Goal: Transaction & Acquisition: Book appointment/travel/reservation

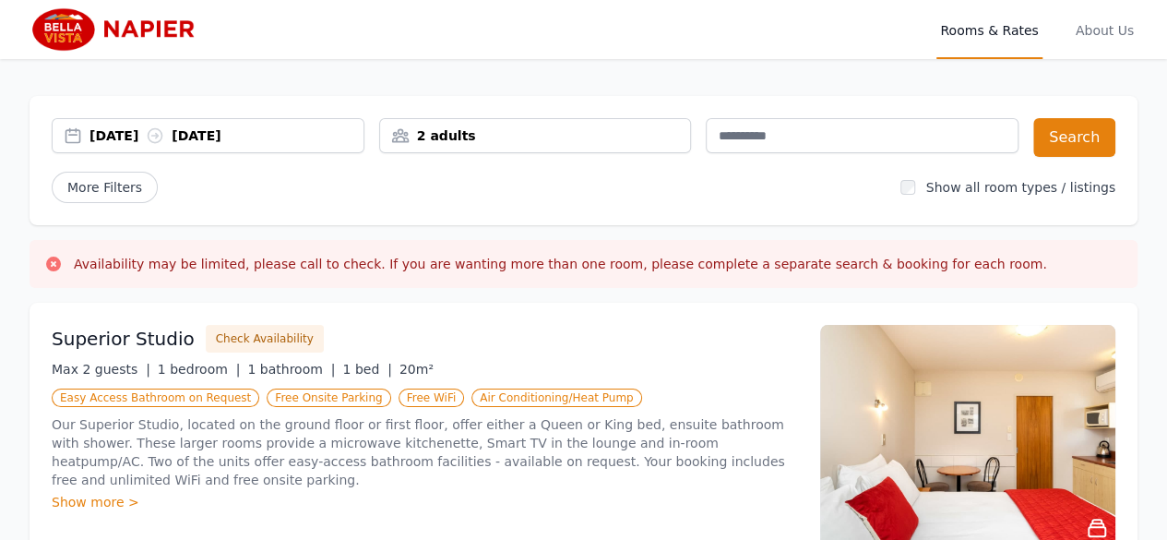
click at [144, 136] on div "[DATE] [DATE]" at bounding box center [226, 135] width 274 height 18
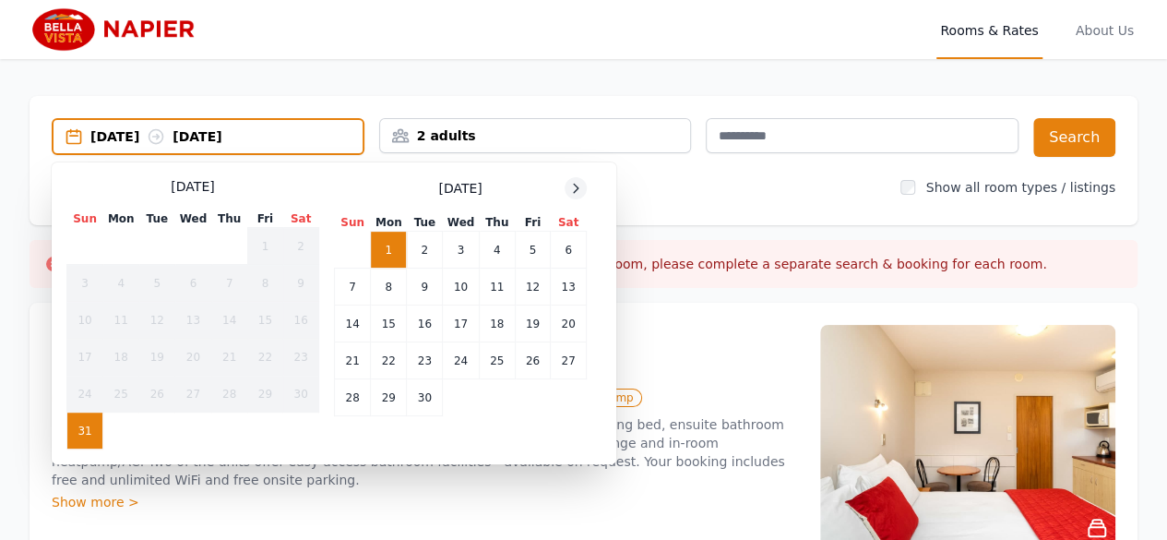
click at [577, 185] on icon at bounding box center [575, 188] width 15 height 15
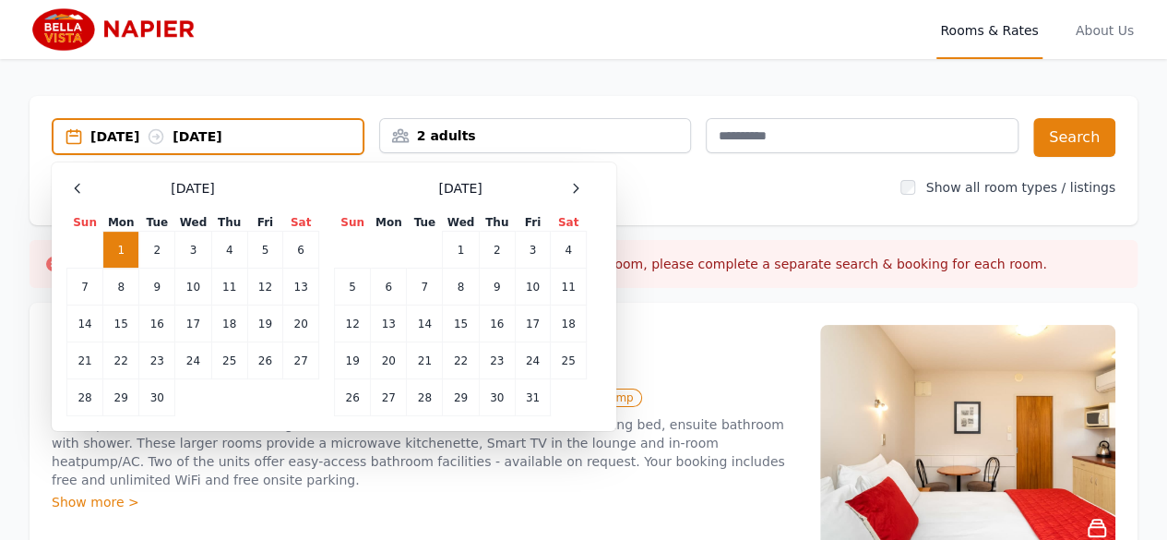
click at [300, 126] on div "[DATE] [DATE]" at bounding box center [208, 136] width 313 height 37
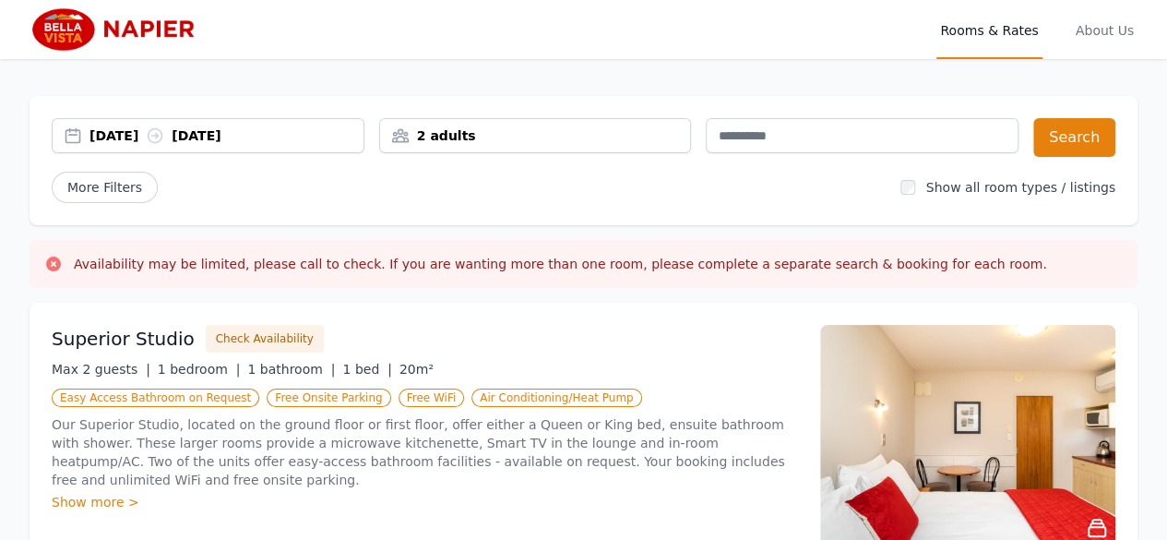
click at [140, 134] on div "[DATE] [DATE]" at bounding box center [226, 135] width 274 height 18
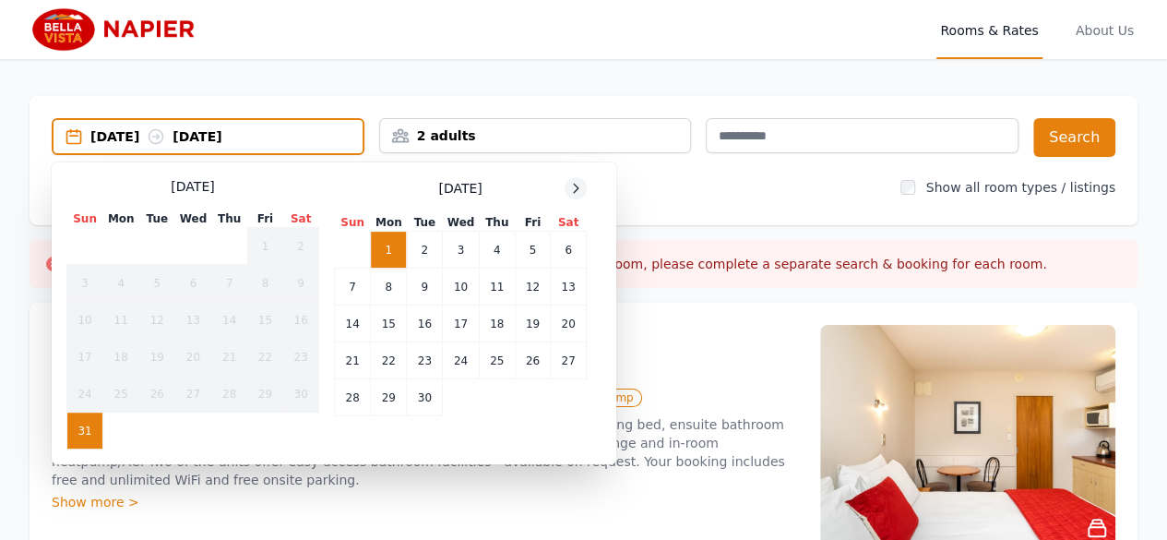
click at [572, 192] on icon at bounding box center [575, 188] width 15 height 15
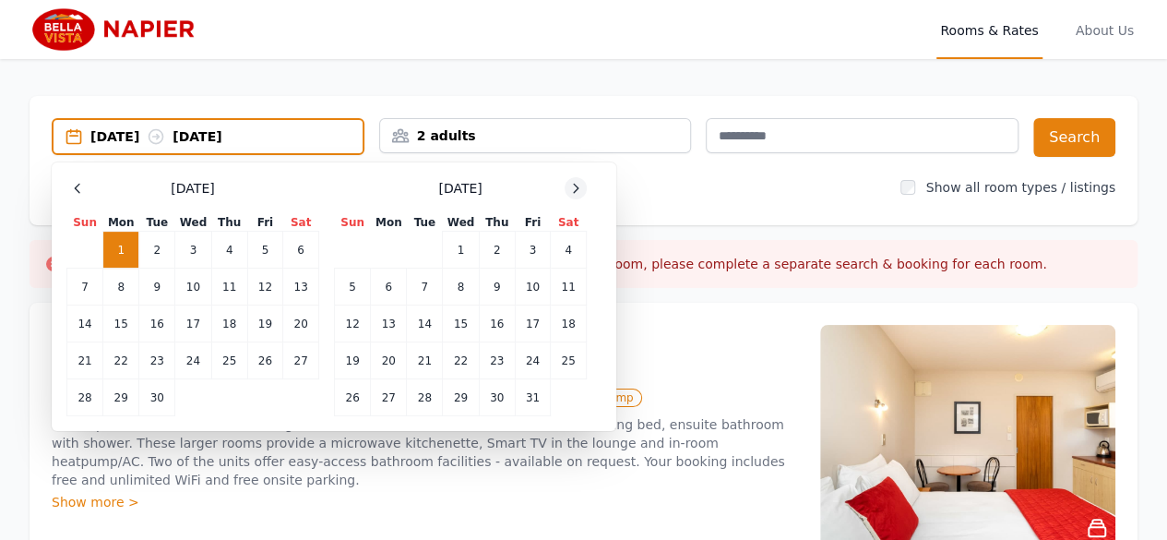
click at [571, 187] on icon at bounding box center [575, 188] width 15 height 15
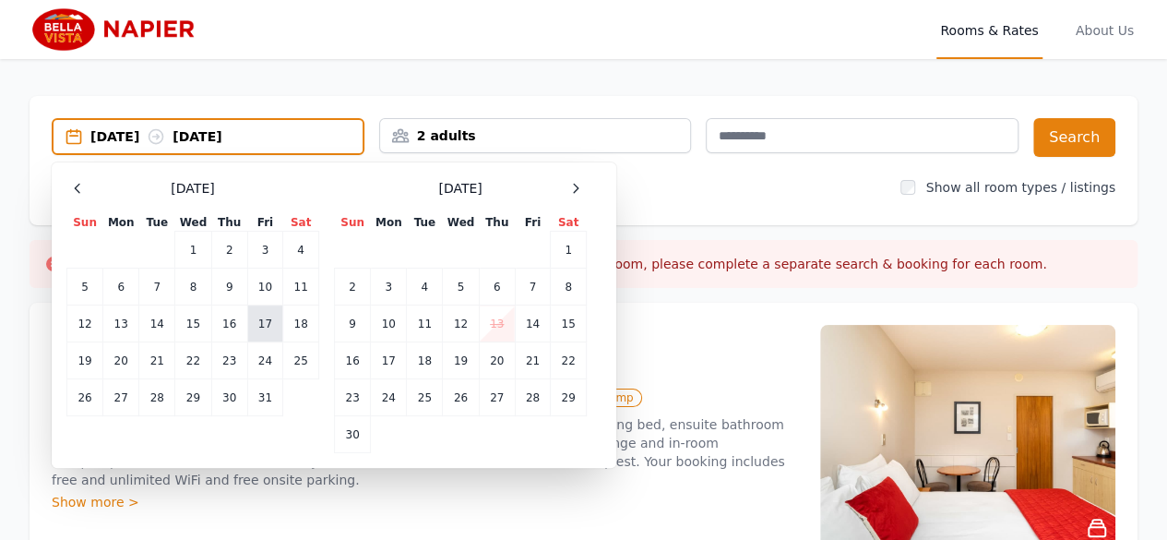
click at [256, 326] on td "17" at bounding box center [264, 323] width 35 height 37
click at [88, 362] on td "19" at bounding box center [85, 360] width 36 height 37
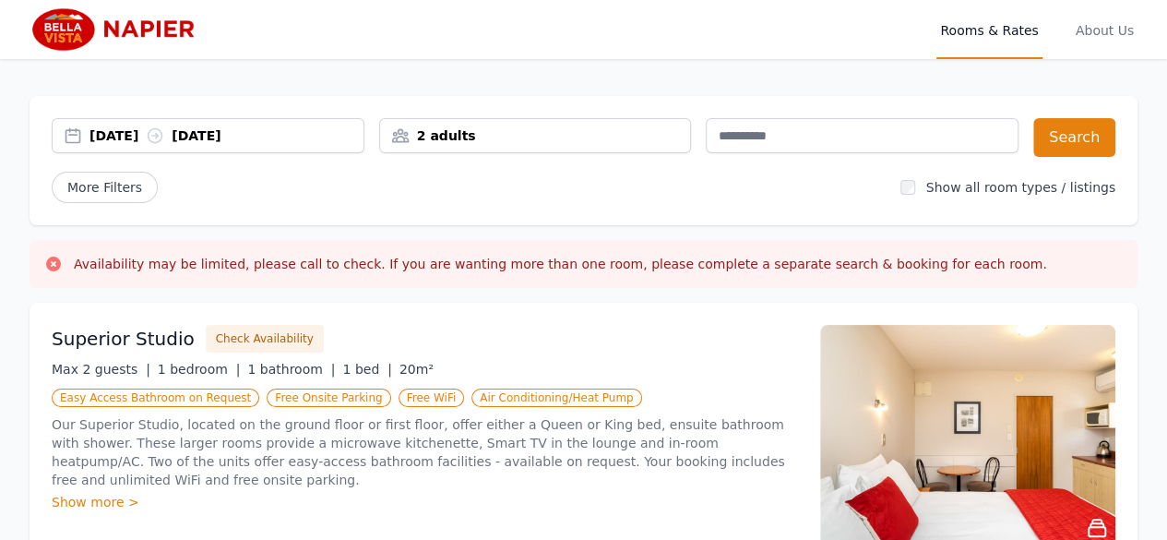
click at [513, 132] on div "2 adults" at bounding box center [535, 135] width 311 height 18
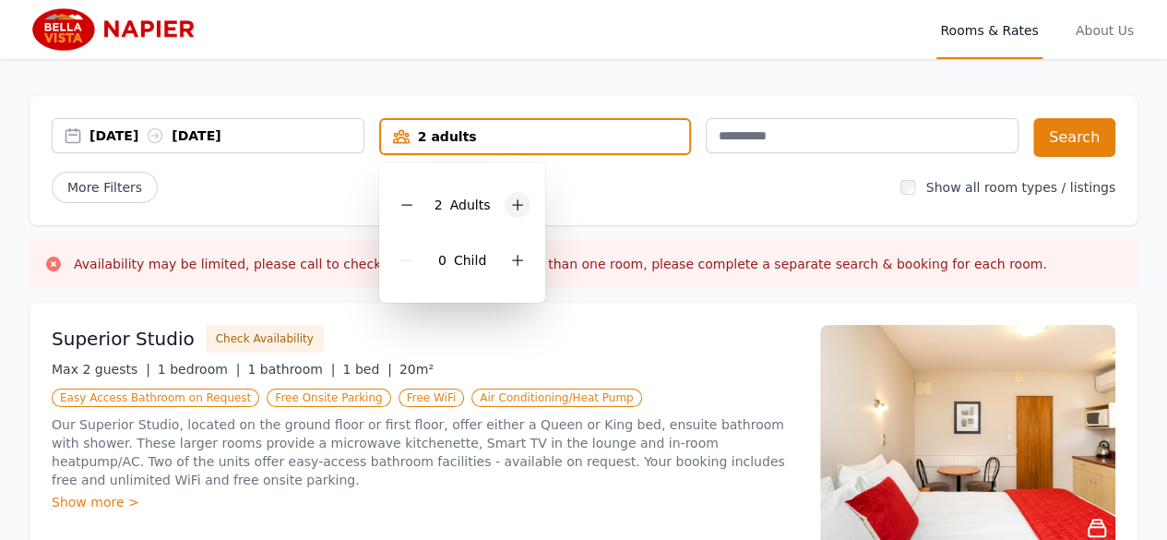
click at [510, 204] on icon at bounding box center [517, 204] width 15 height 15
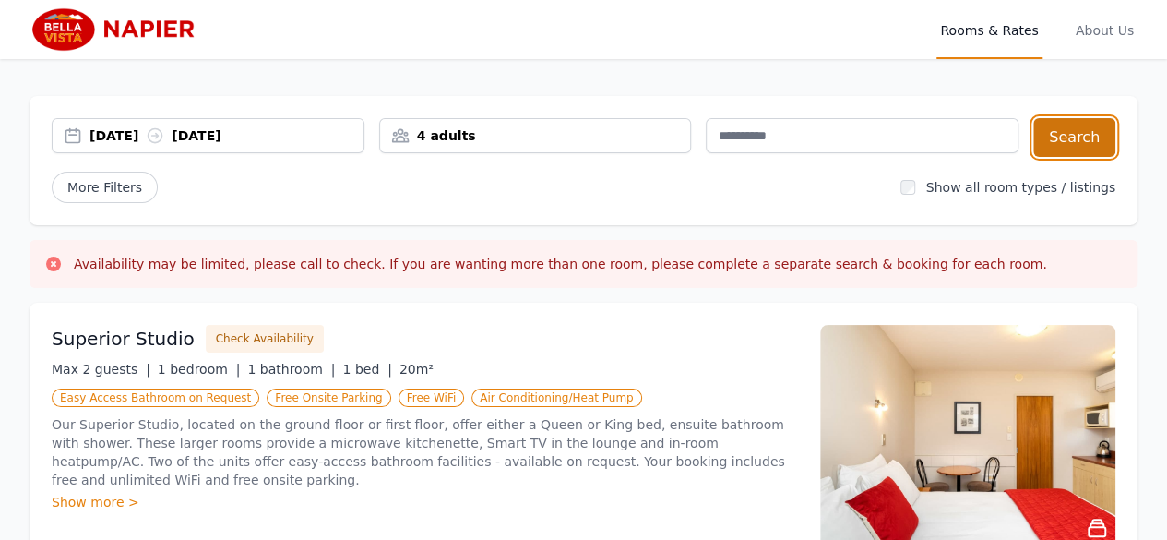
click at [1073, 146] on button "Search" at bounding box center [1074, 137] width 82 height 39
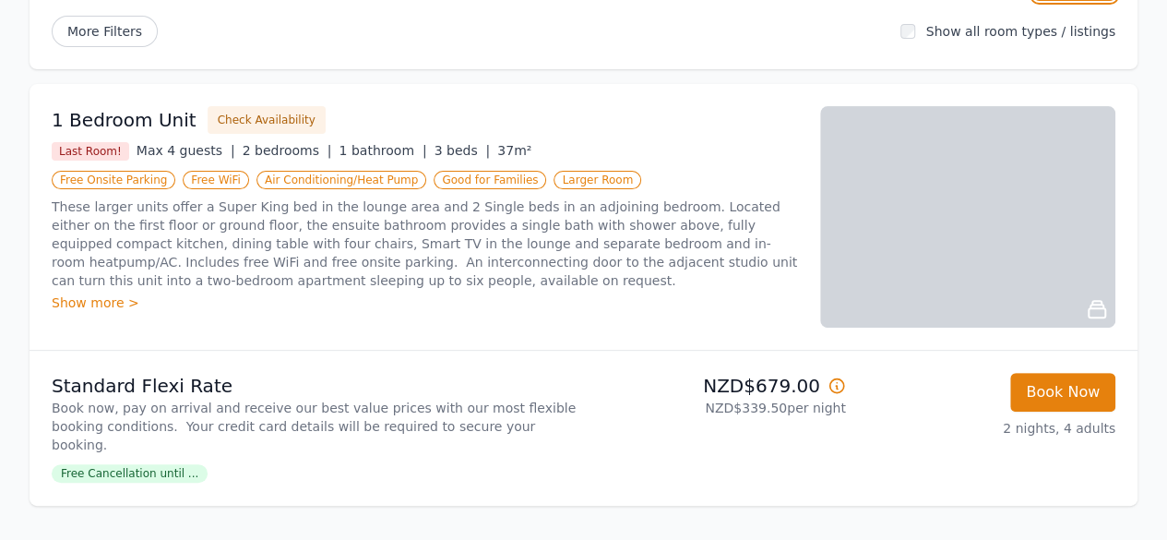
scroll to position [184, 0]
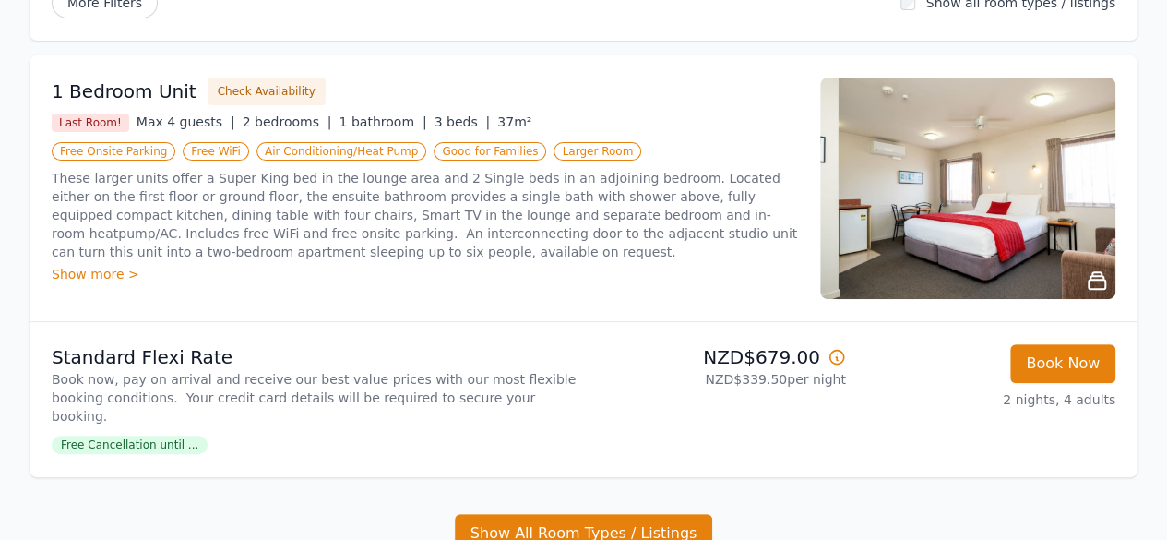
click at [150, 435] on span "Free Cancellation until ..." at bounding box center [130, 444] width 156 height 18
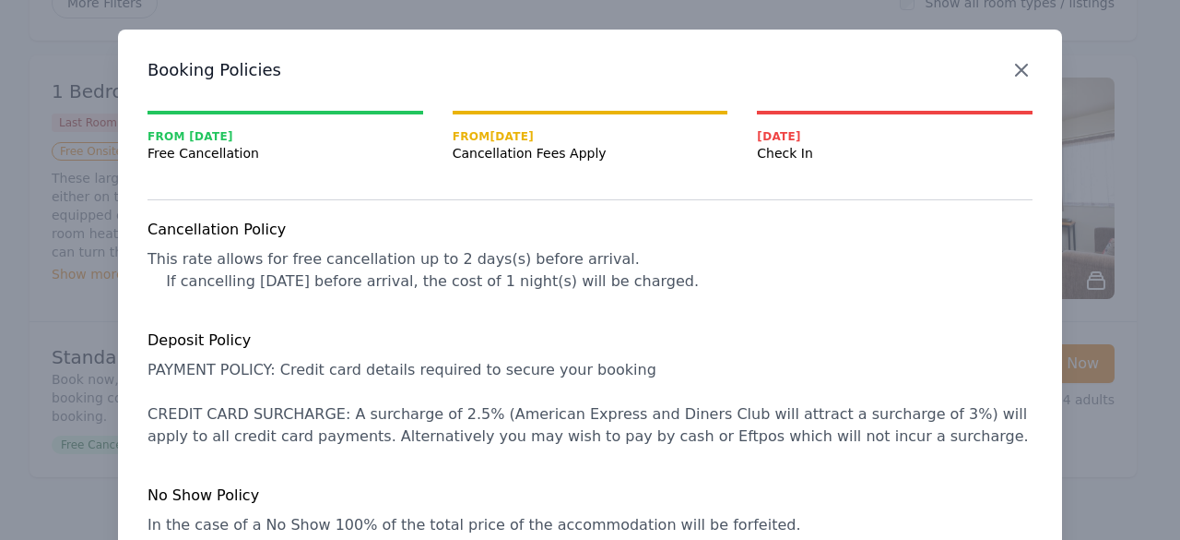
click at [1020, 63] on icon "button" at bounding box center [1022, 70] width 22 height 22
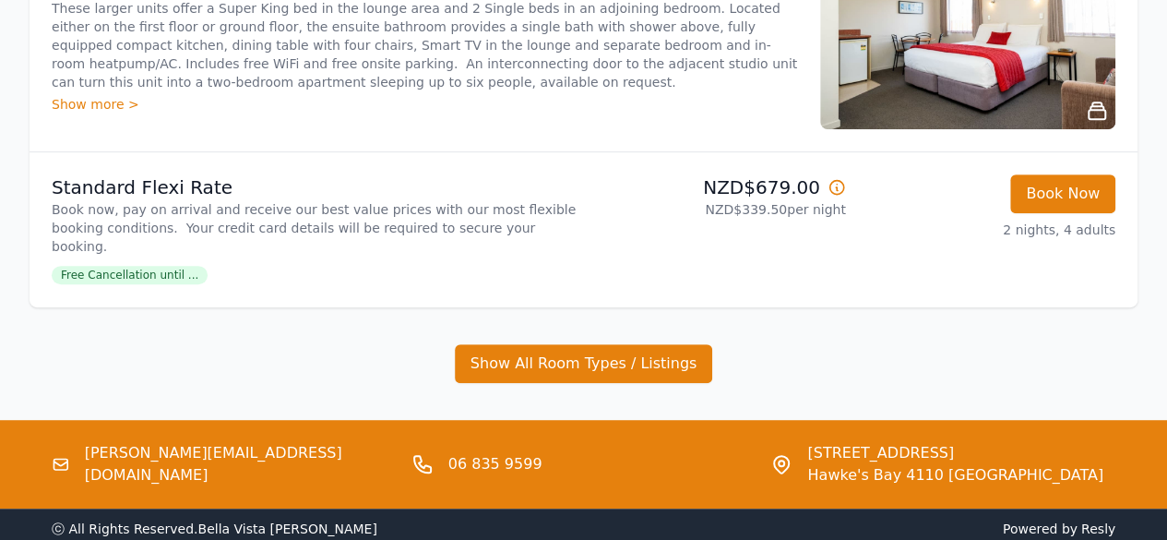
scroll to position [246, 0]
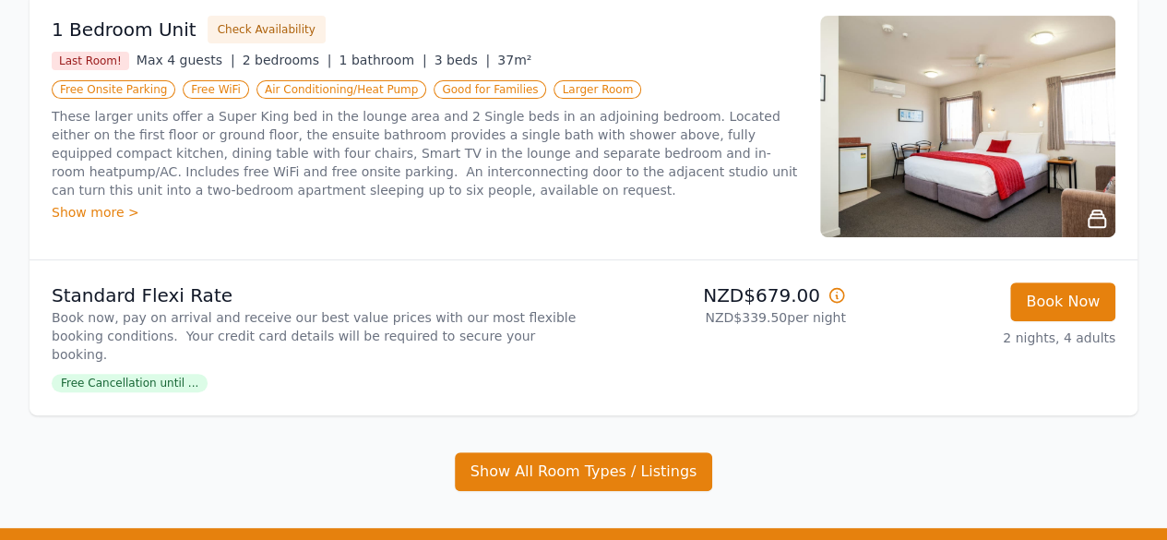
click at [113, 213] on div "Show more >" at bounding box center [425, 212] width 746 height 18
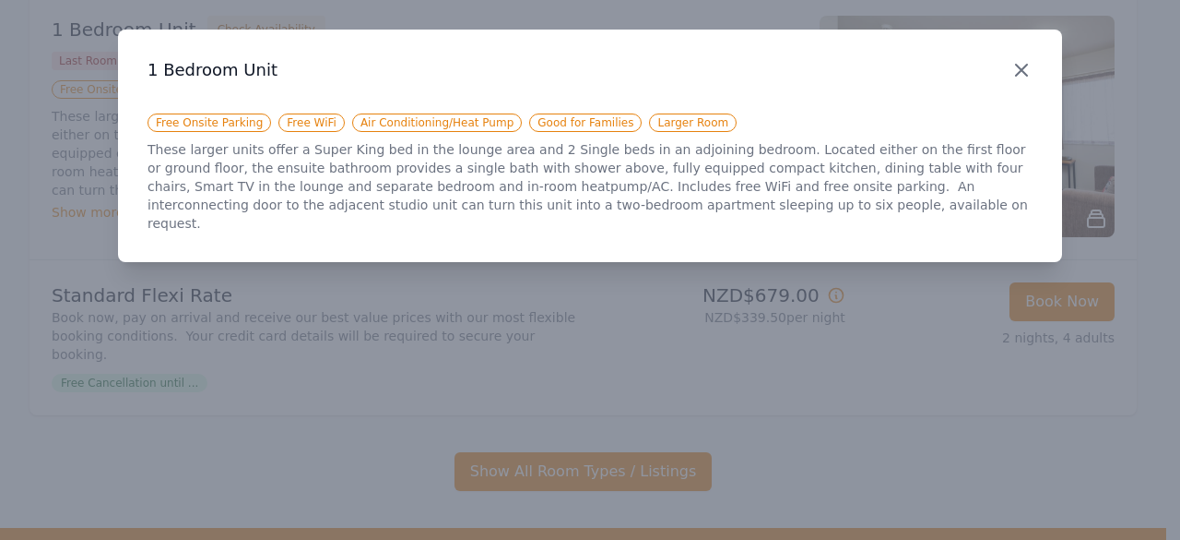
click at [1018, 65] on icon "button" at bounding box center [1021, 70] width 11 height 11
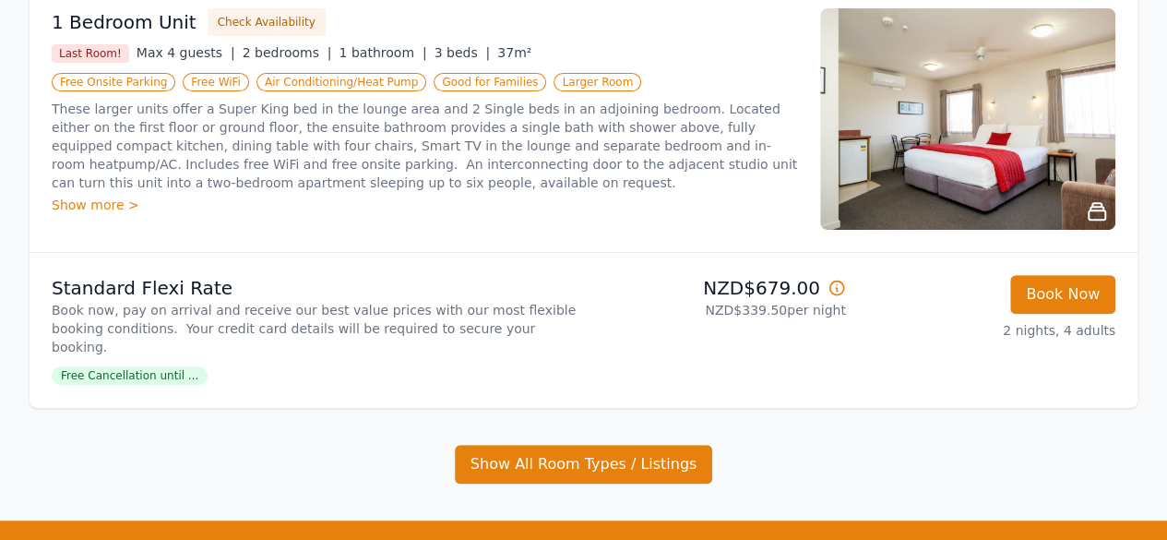
scroll to position [369, 0]
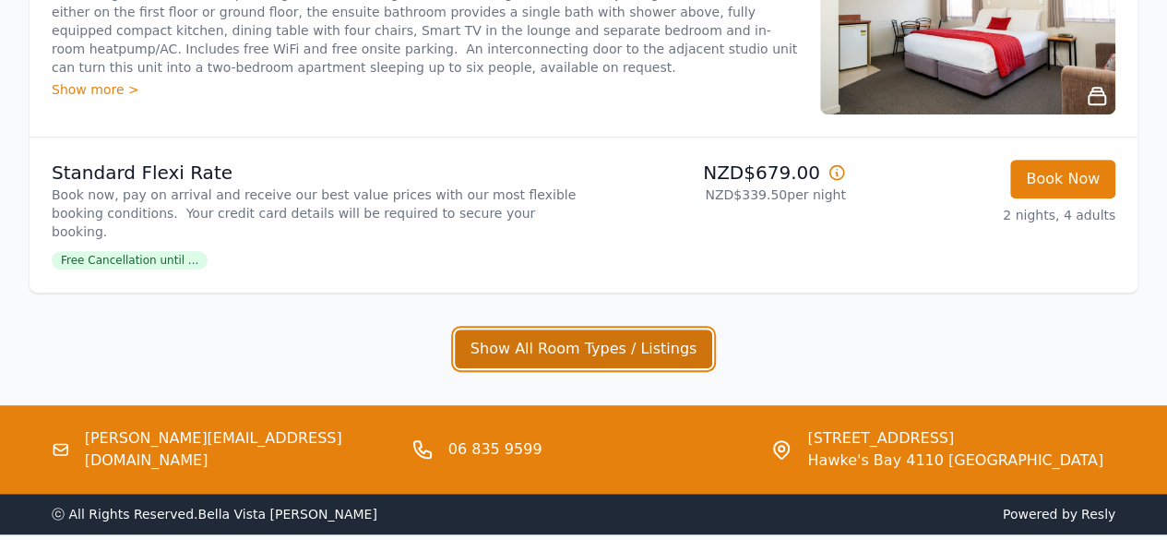
click at [546, 331] on button "Show All Room Types / Listings" at bounding box center [584, 348] width 258 height 39
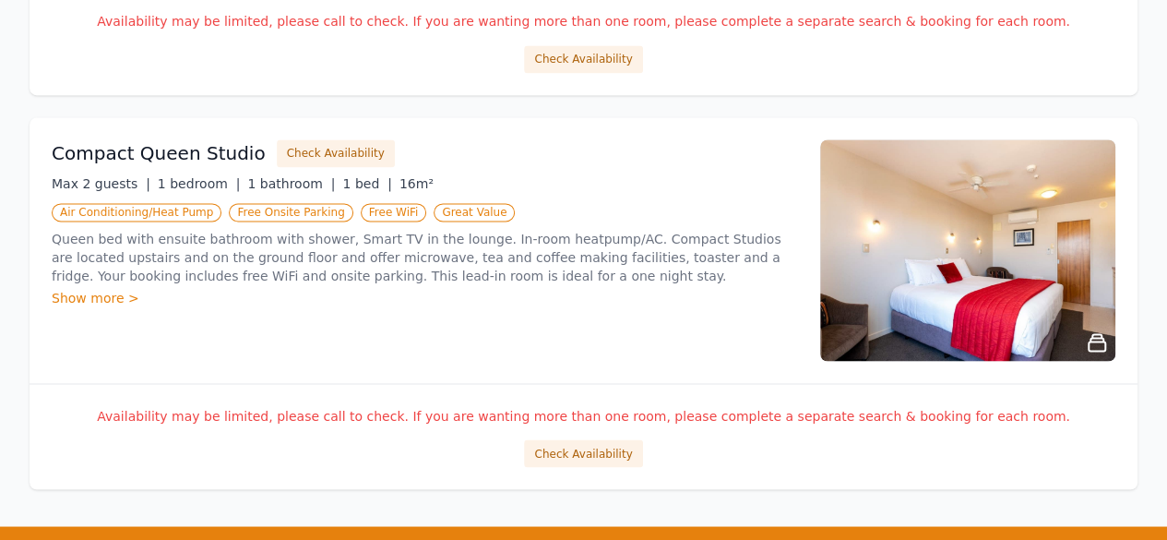
scroll to position [1383, 0]
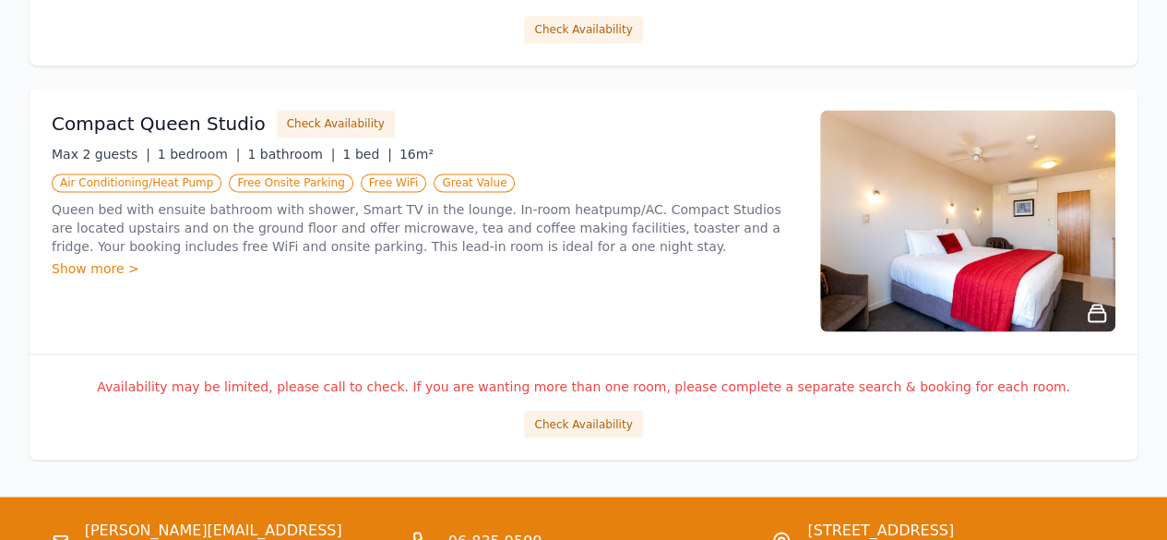
click at [91, 259] on div "Show more >" at bounding box center [425, 268] width 746 height 18
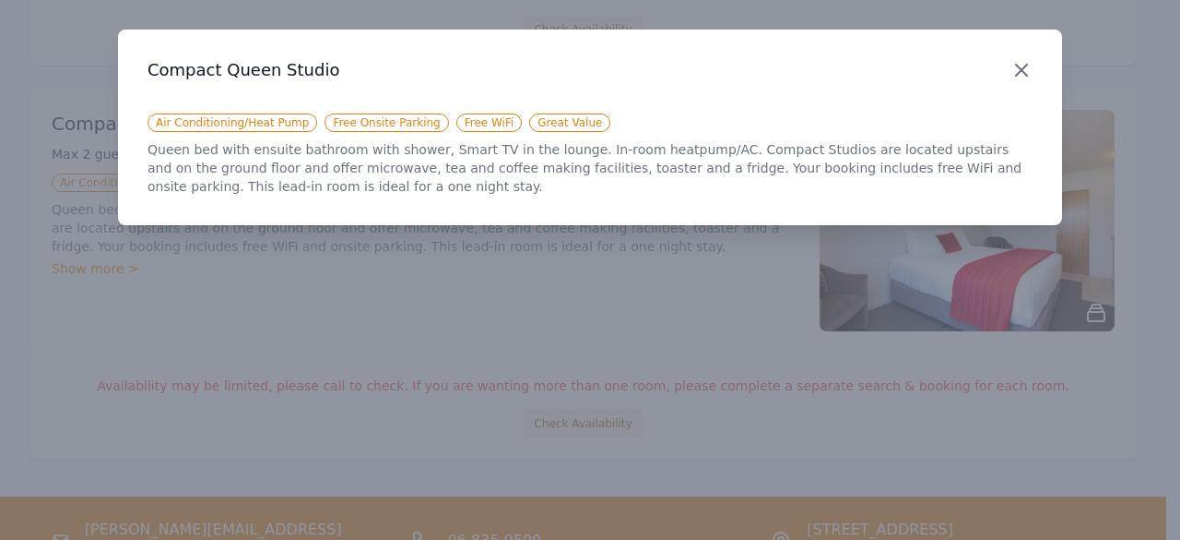
click at [1028, 68] on icon "button" at bounding box center [1022, 70] width 22 height 22
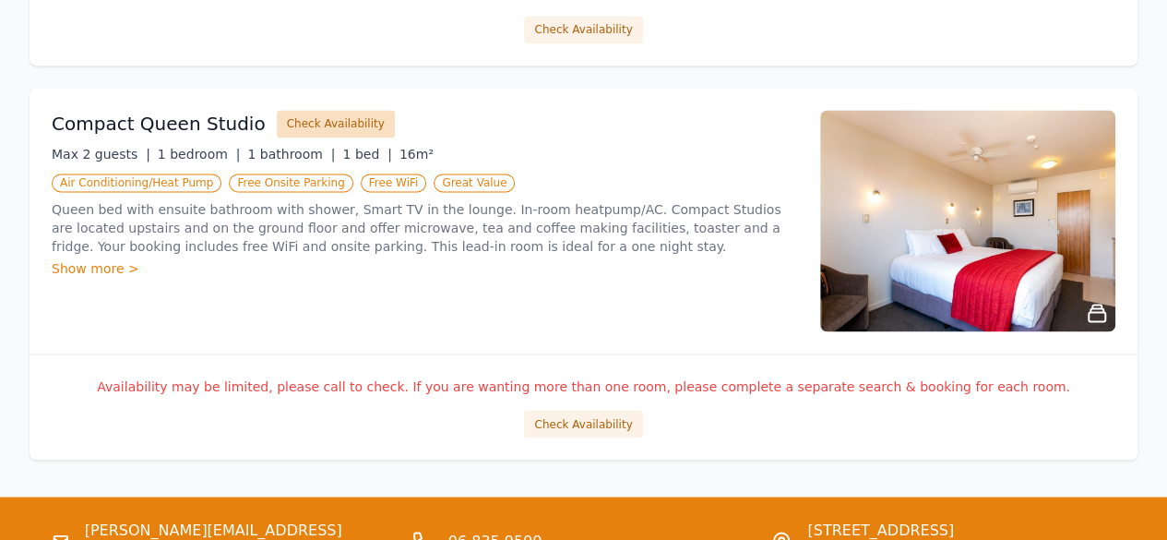
click at [311, 110] on button "Check Availability" at bounding box center [336, 124] width 118 height 28
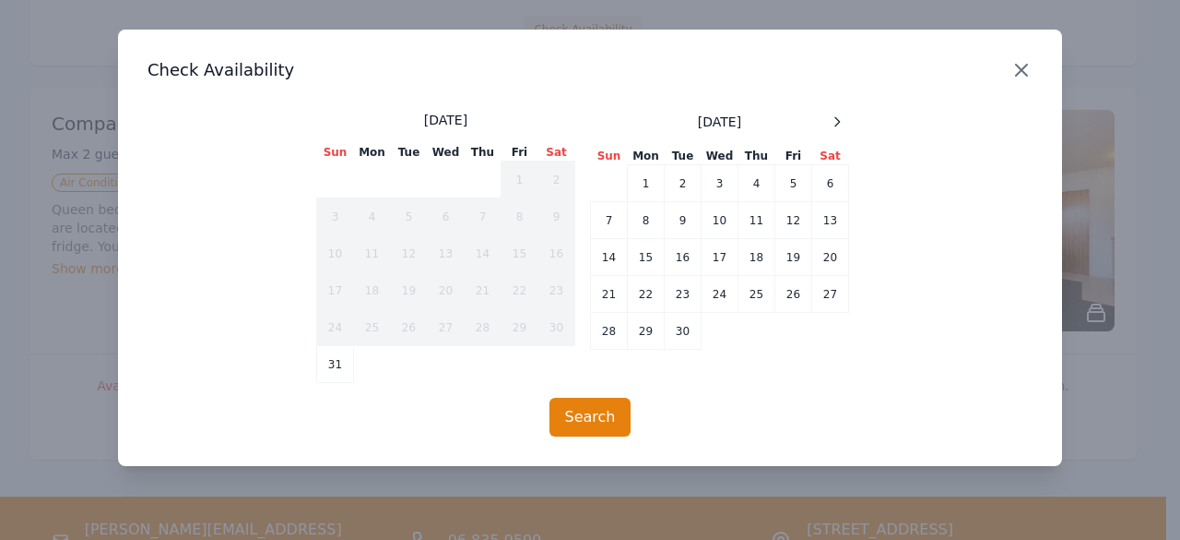
click at [1015, 72] on icon "button" at bounding box center [1022, 70] width 22 height 22
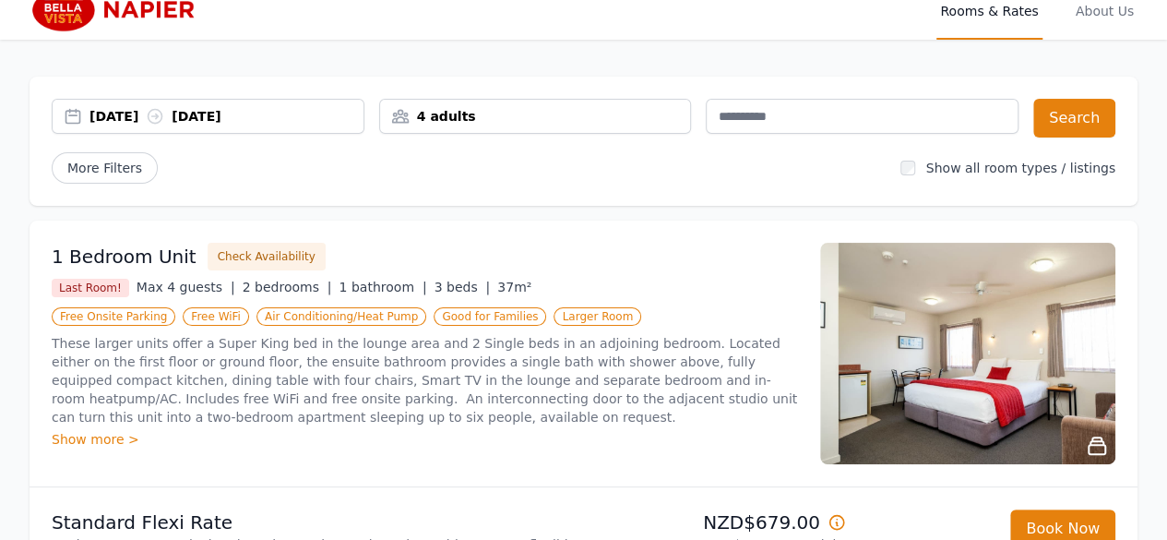
scroll to position [0, 0]
